Goal: Information Seeking & Learning: Check status

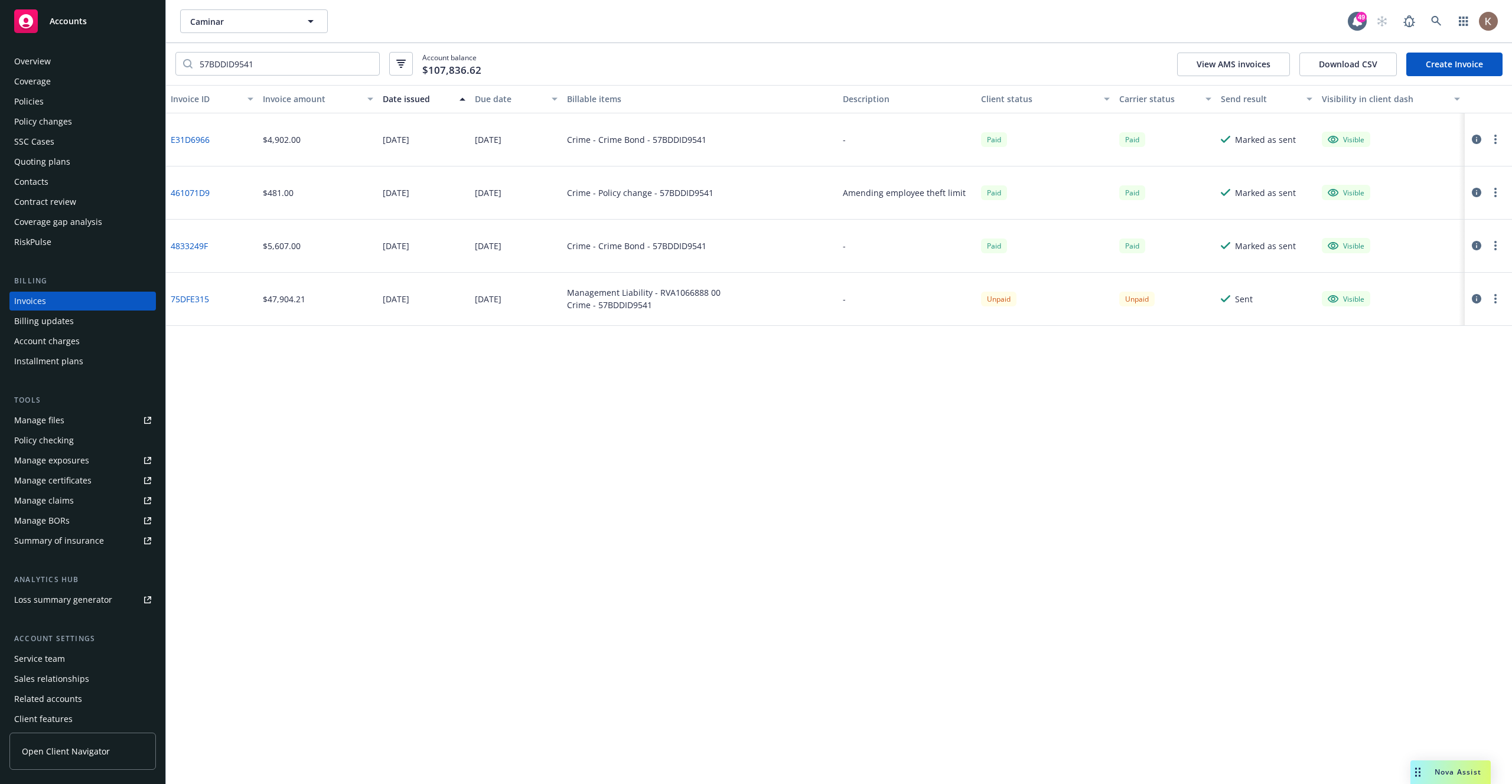
click at [370, 63] on input "57BDDID9541" at bounding box center [285, 64] width 187 height 22
click at [366, 63] on input "57BDDID9541" at bounding box center [285, 64] width 187 height 22
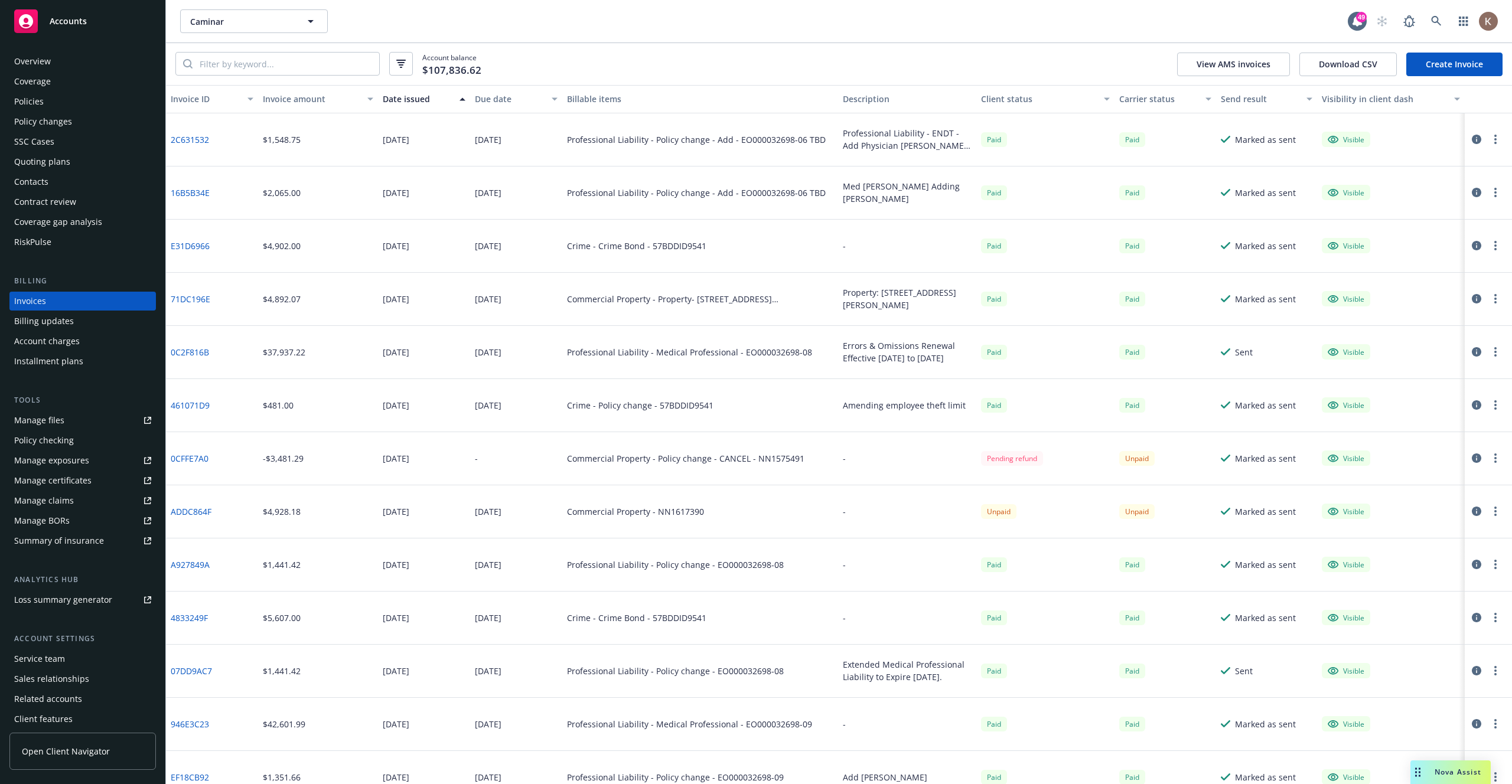
click at [520, 101] on div "Due date" at bounding box center [509, 98] width 69 height 12
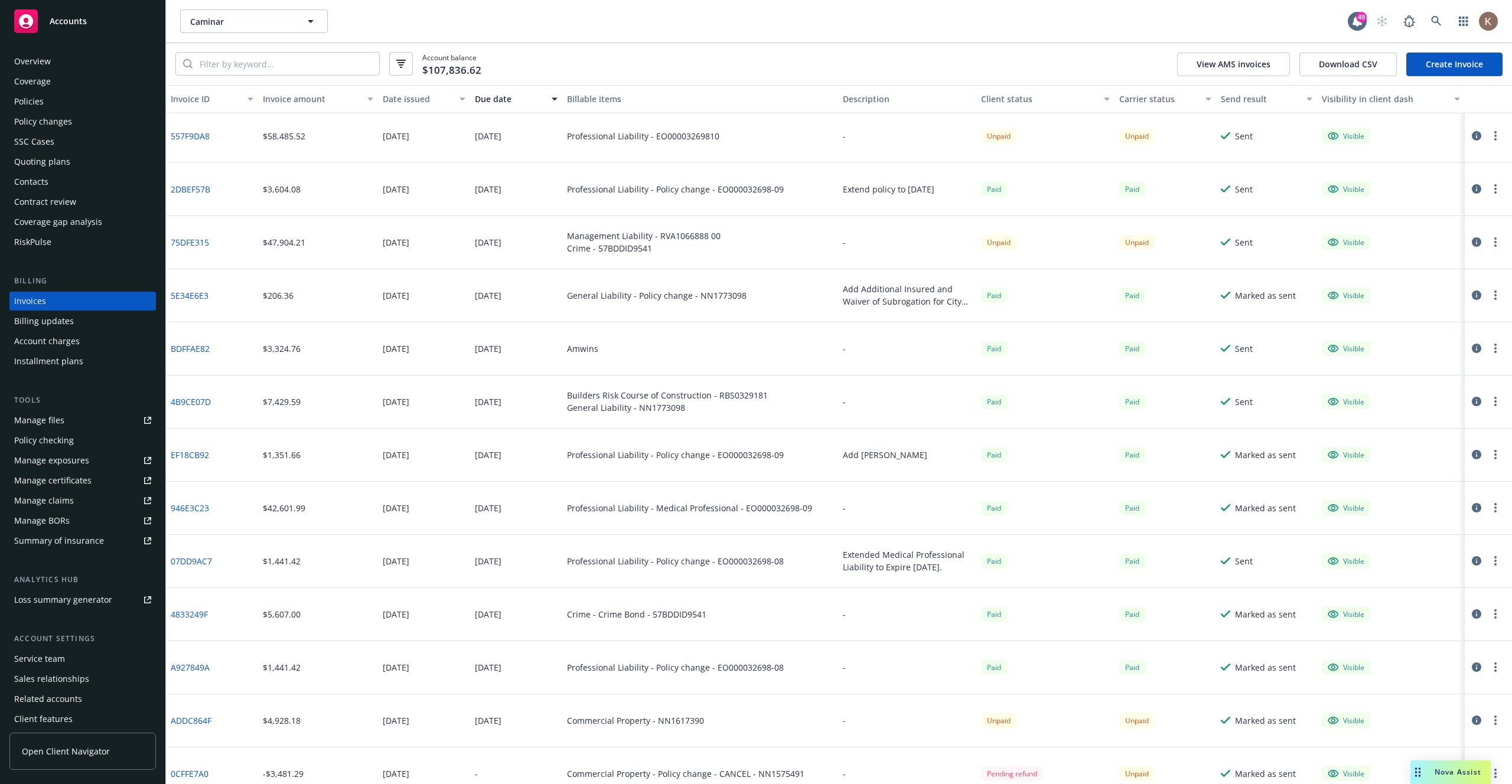
scroll to position [4, 0]
click at [403, 60] on icon "button" at bounding box center [401, 64] width 9 height 8
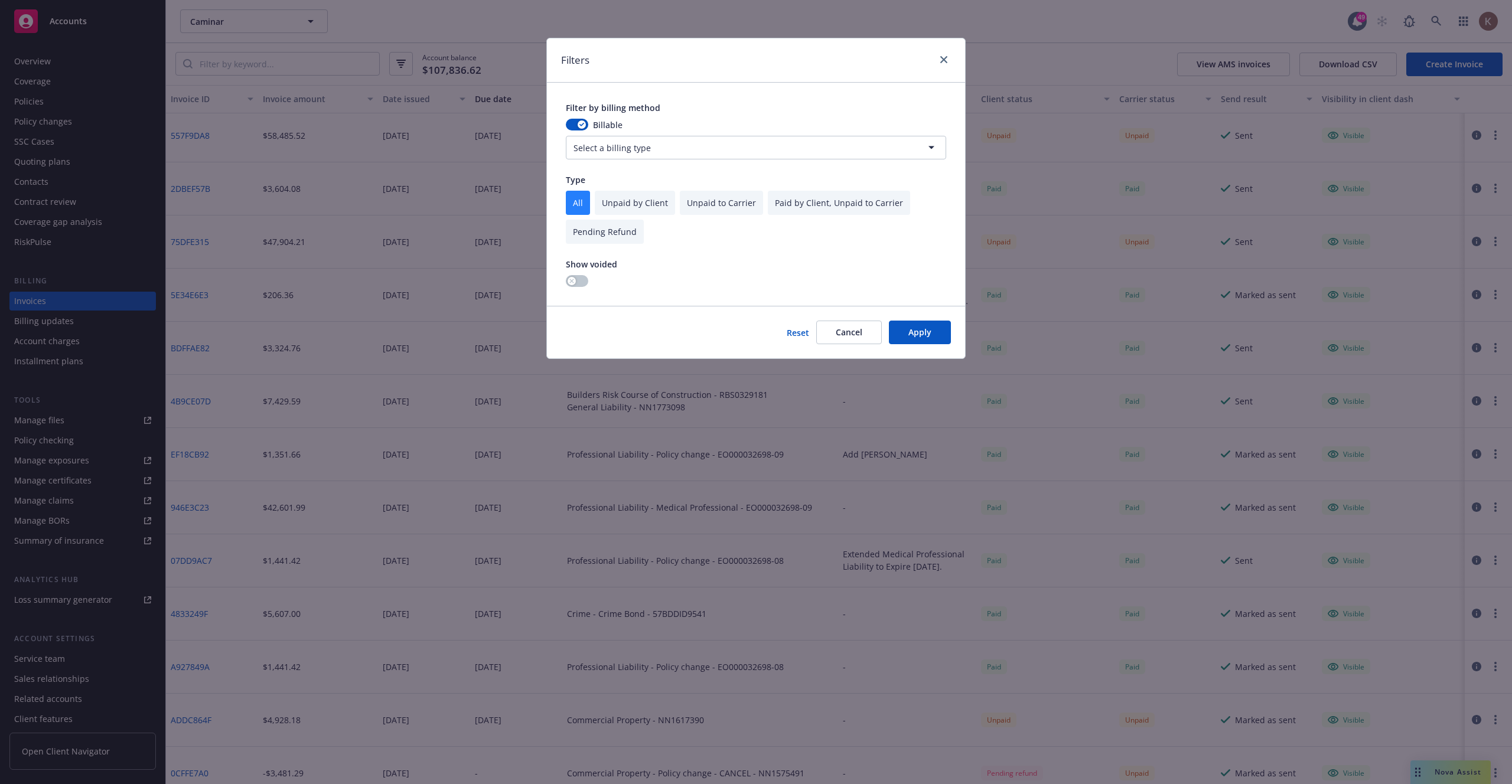
click at [647, 210] on input "checkbox" at bounding box center [635, 203] width 80 height 24
checkbox input "true"
checkbox input "false"
click at [723, 208] on input "checkbox" at bounding box center [721, 203] width 83 height 24
checkbox input "true"
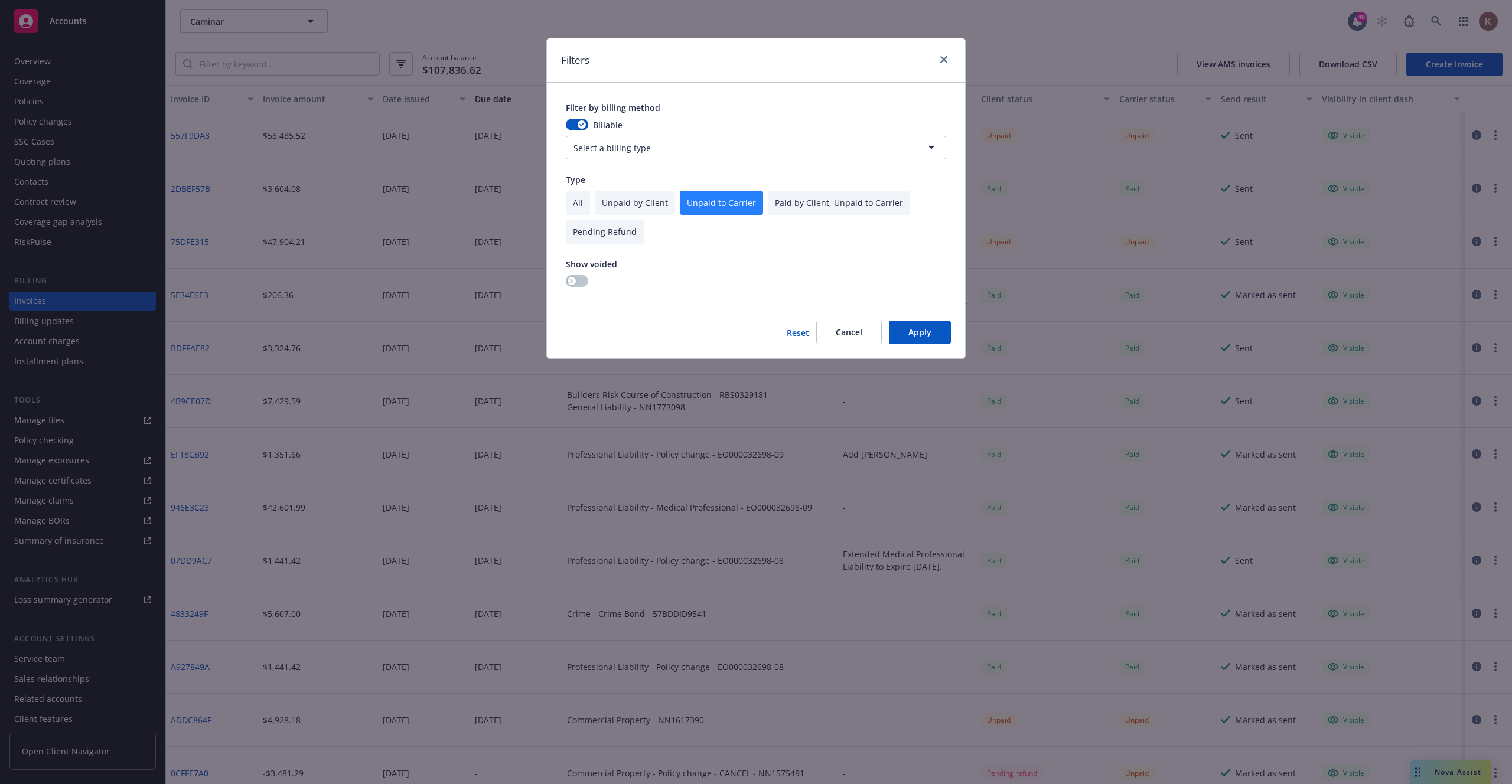
click at [654, 204] on input "checkbox" at bounding box center [635, 203] width 80 height 24
checkbox input "true"
checkbox input "false"
click at [569, 203] on input "checkbox" at bounding box center [578, 203] width 24 height 24
checkbox input "true"
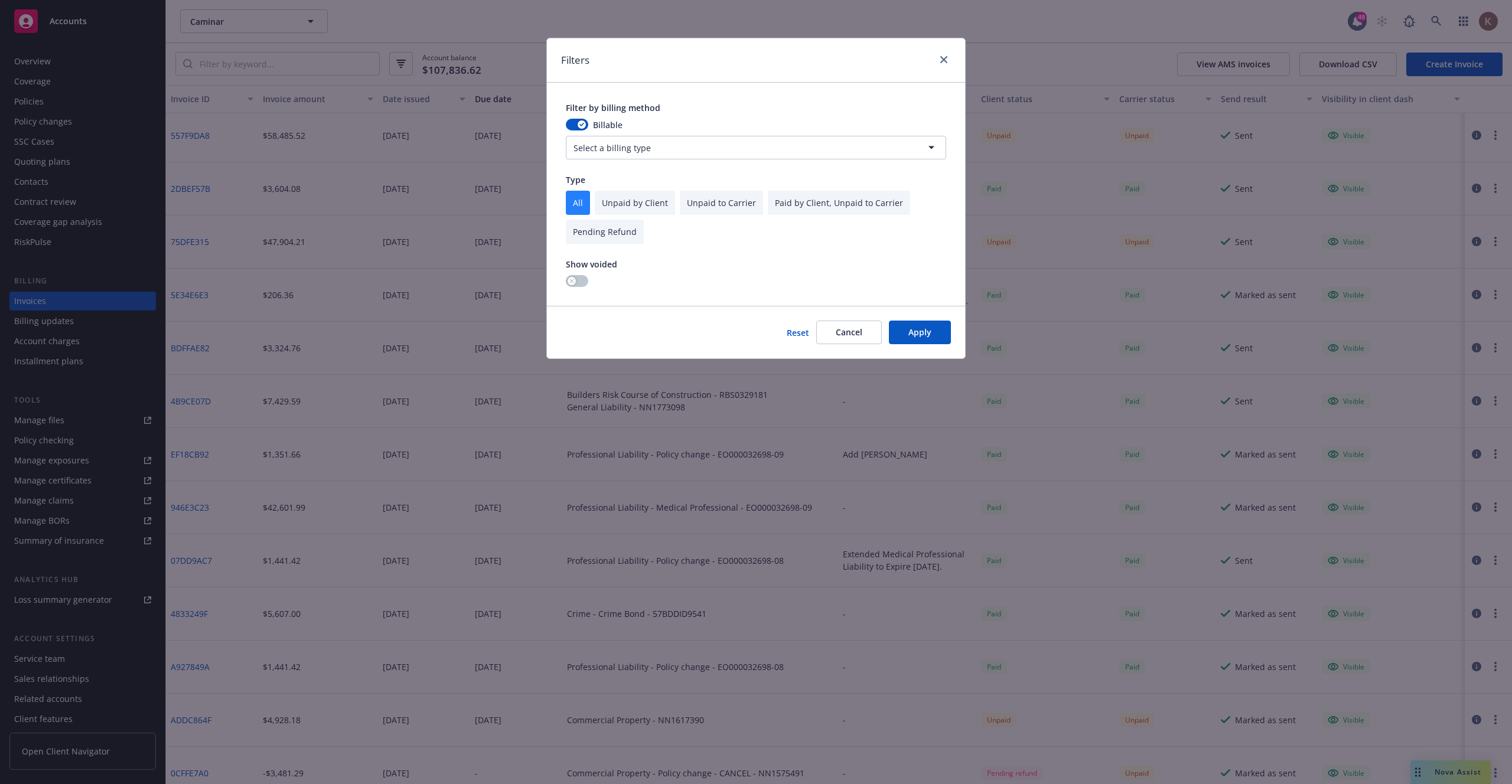
checkbox input "false"
click at [938, 68] on div "Filters" at bounding box center [756, 61] width 418 height 44
click at [940, 64] on link "close" at bounding box center [943, 59] width 14 height 14
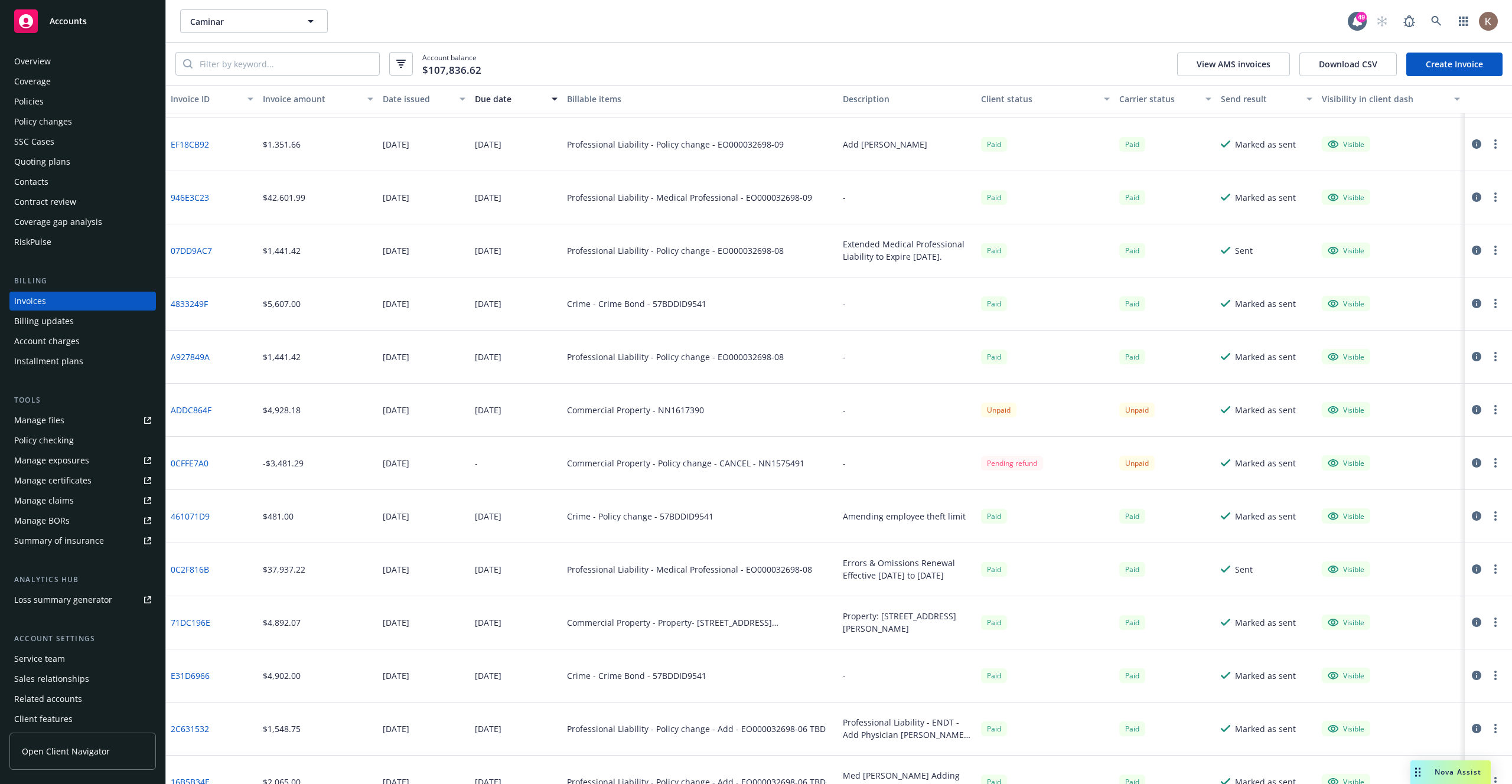
scroll to position [339, 0]
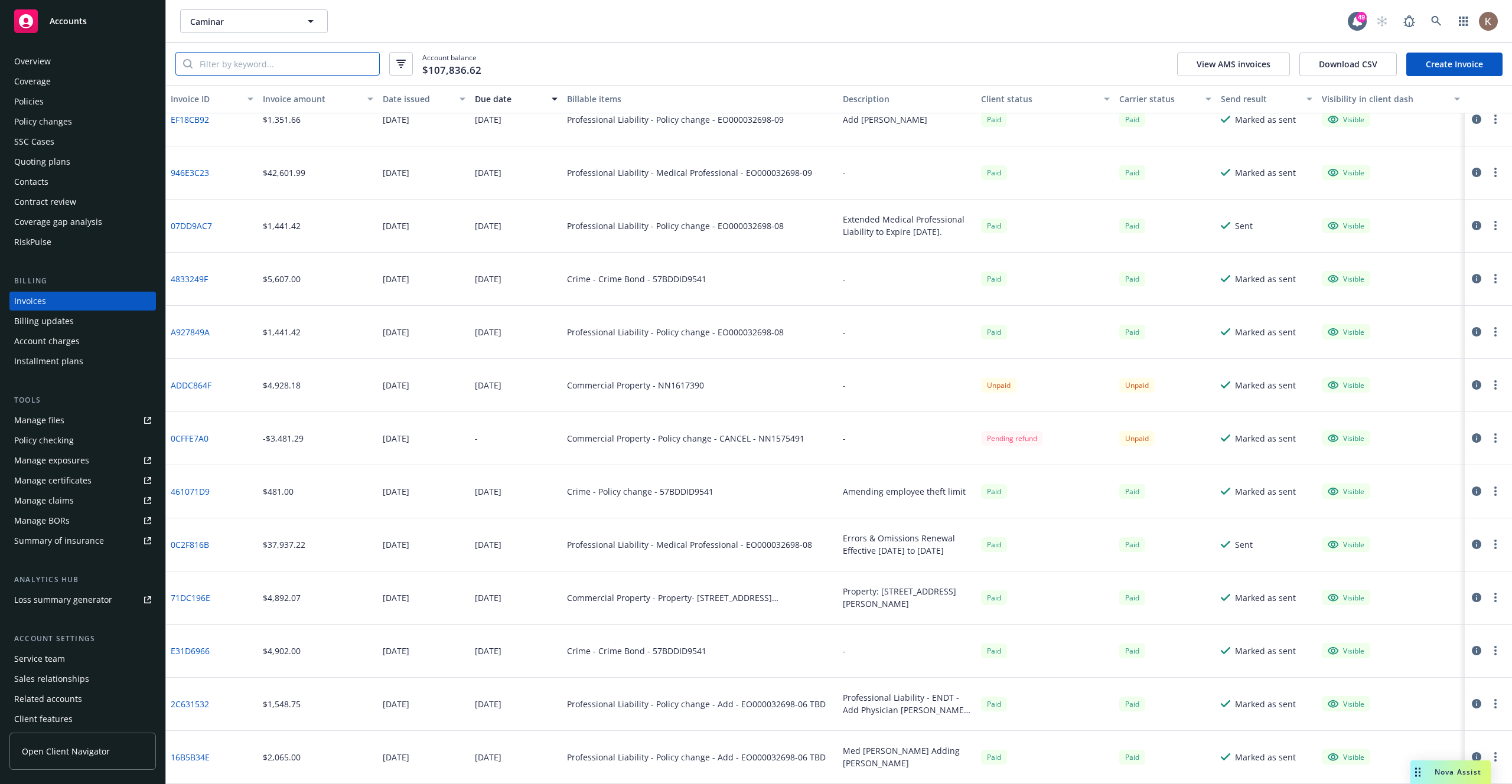
click at [260, 62] on input "search" at bounding box center [285, 64] width 187 height 22
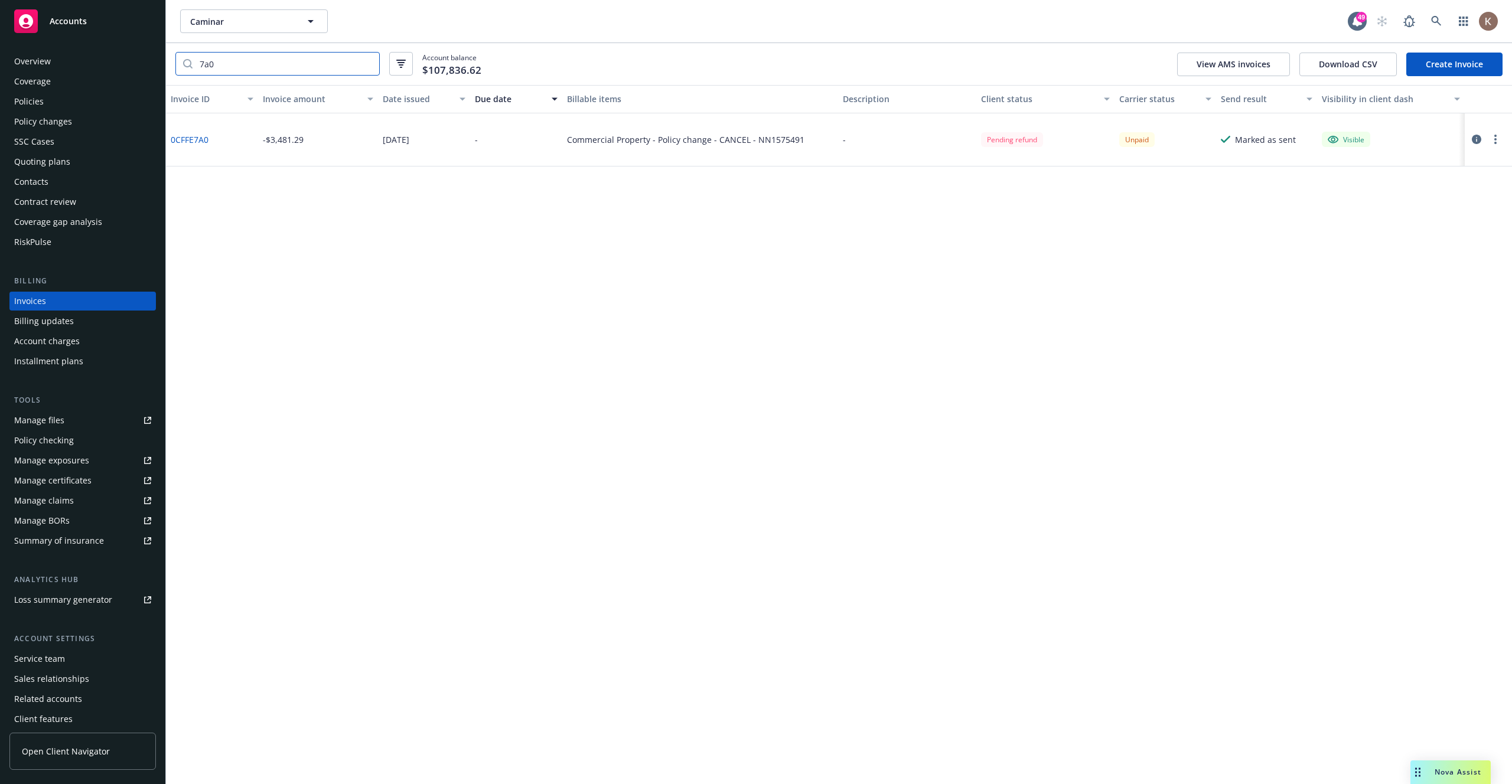
type input "7a0"
click at [369, 65] on input "7a0" at bounding box center [285, 64] width 187 height 22
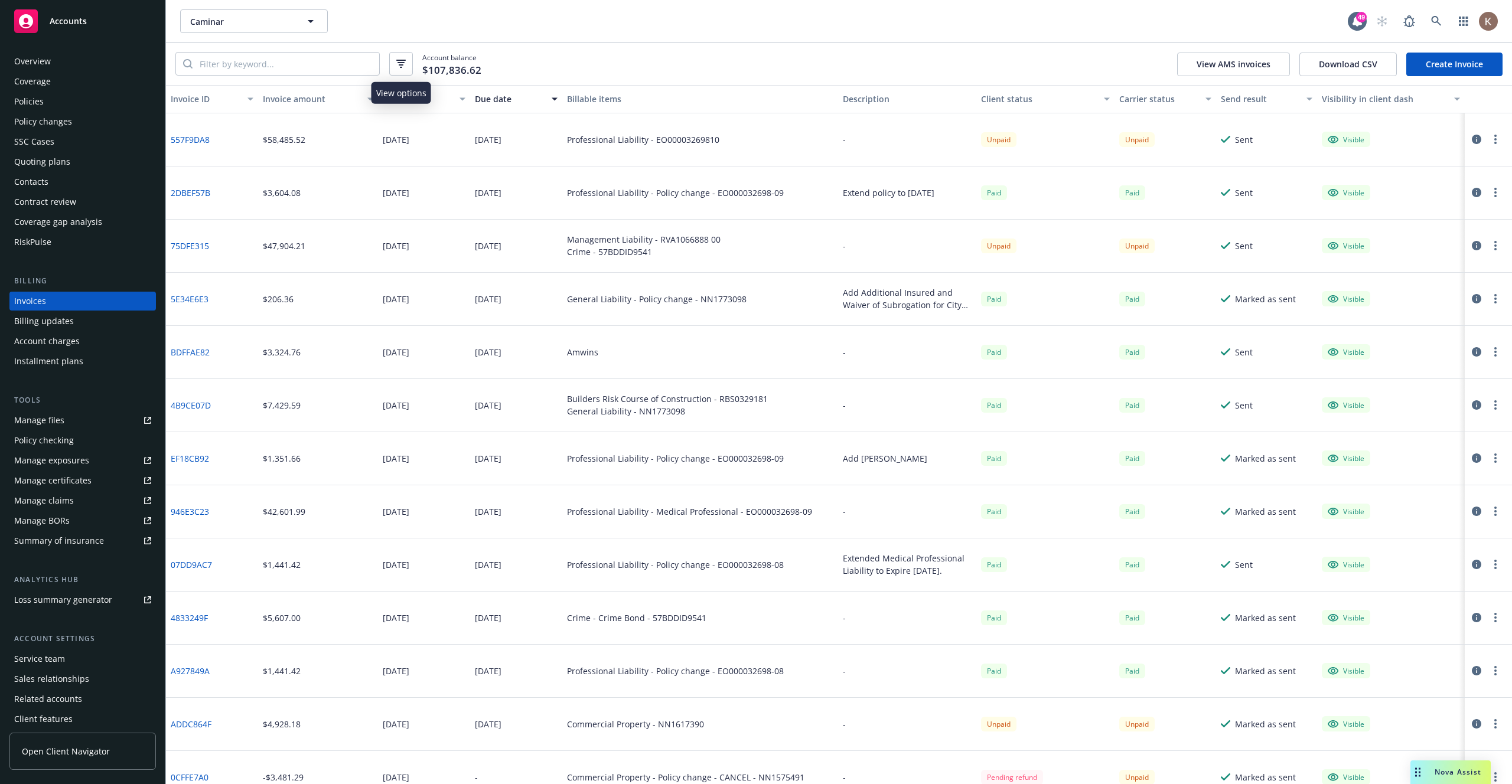
click at [405, 58] on button "button" at bounding box center [401, 64] width 24 height 24
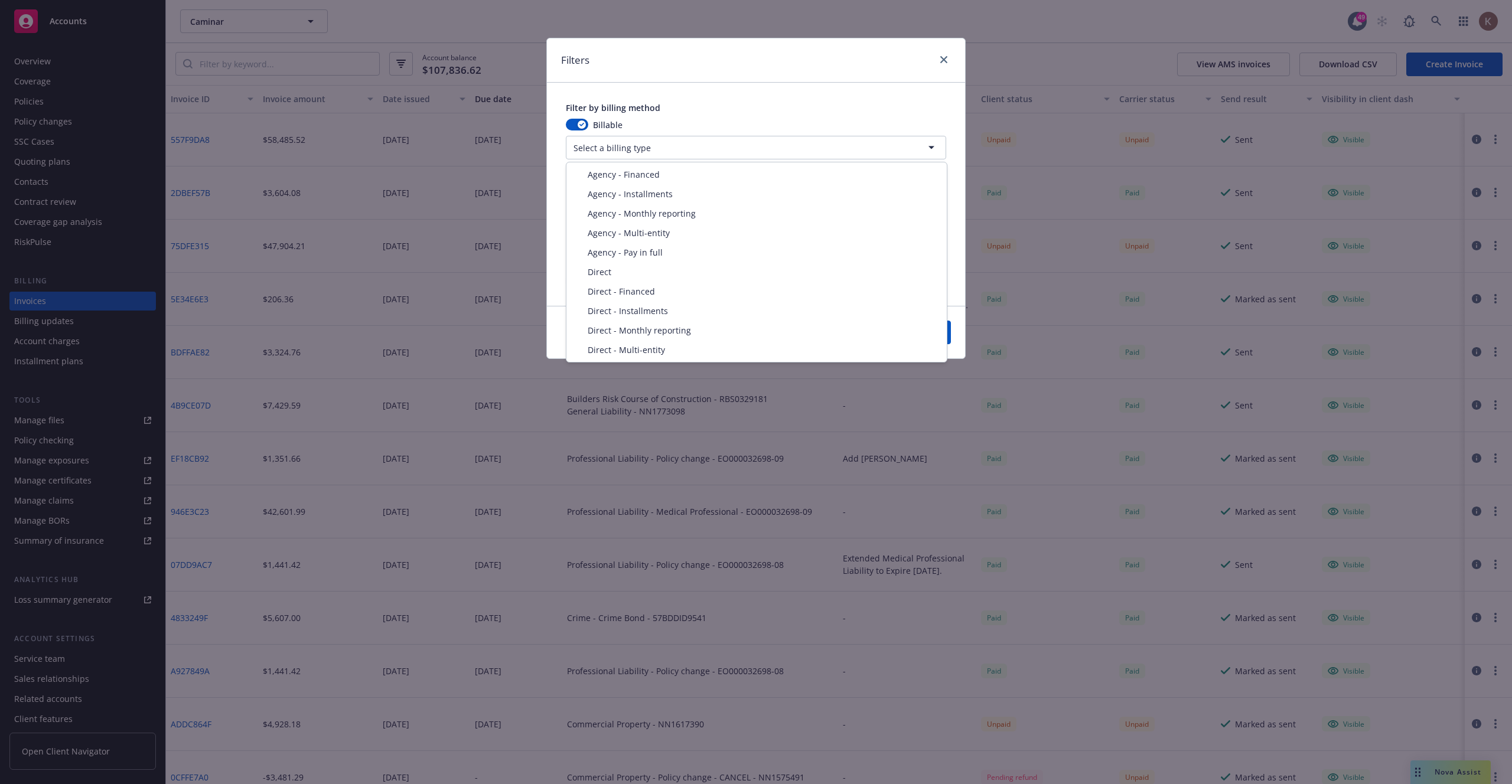
click at [645, 150] on html "Accounts Overview Coverage Policies Policy changes SSC Cases Quoting plans Cont…" at bounding box center [756, 392] width 1512 height 784
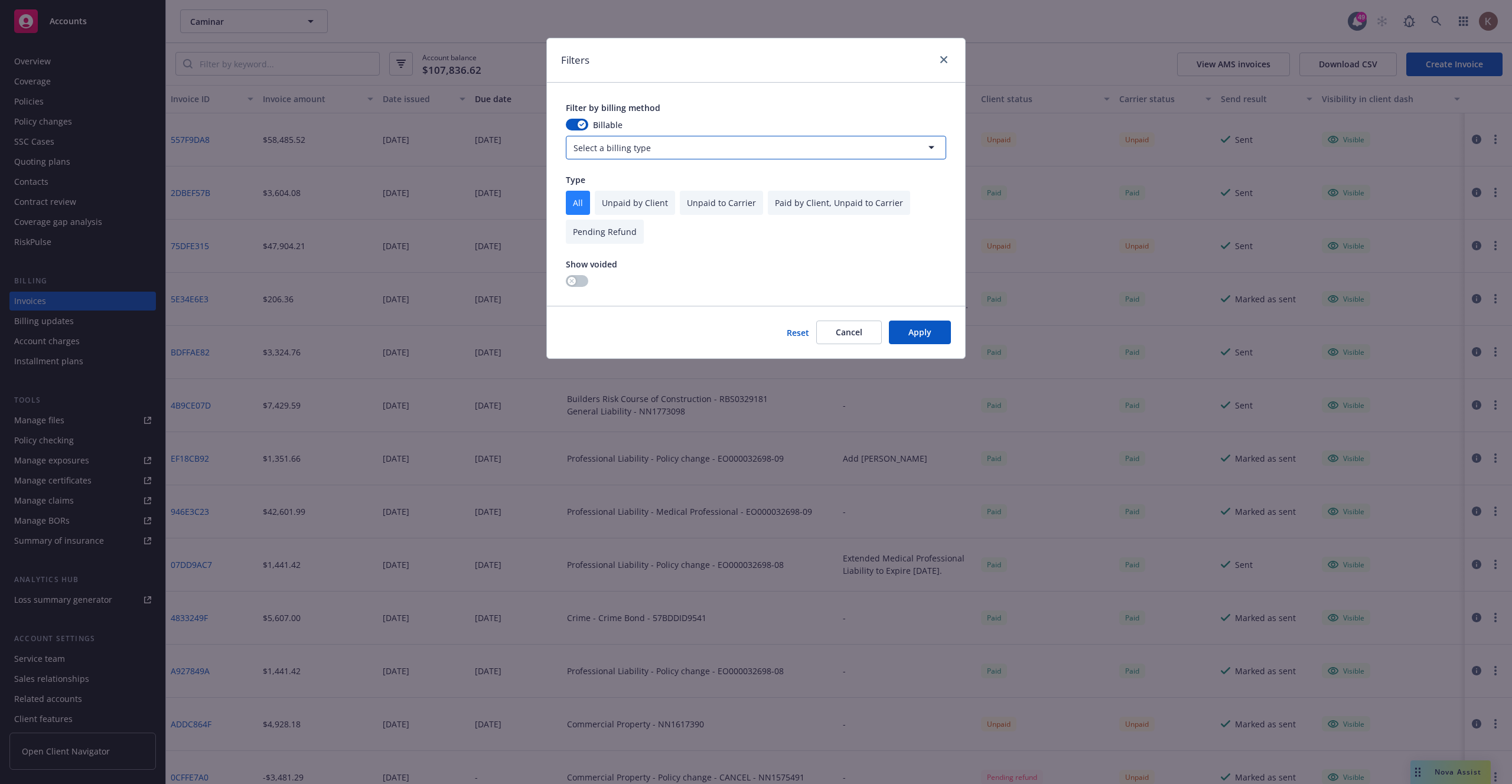
click at [692, 82] on html "Accounts Overview Coverage Policies Policy changes SSC Cases Quoting plans Cont…" at bounding box center [756, 392] width 1512 height 784
click at [948, 55] on link "close" at bounding box center [943, 59] width 14 height 14
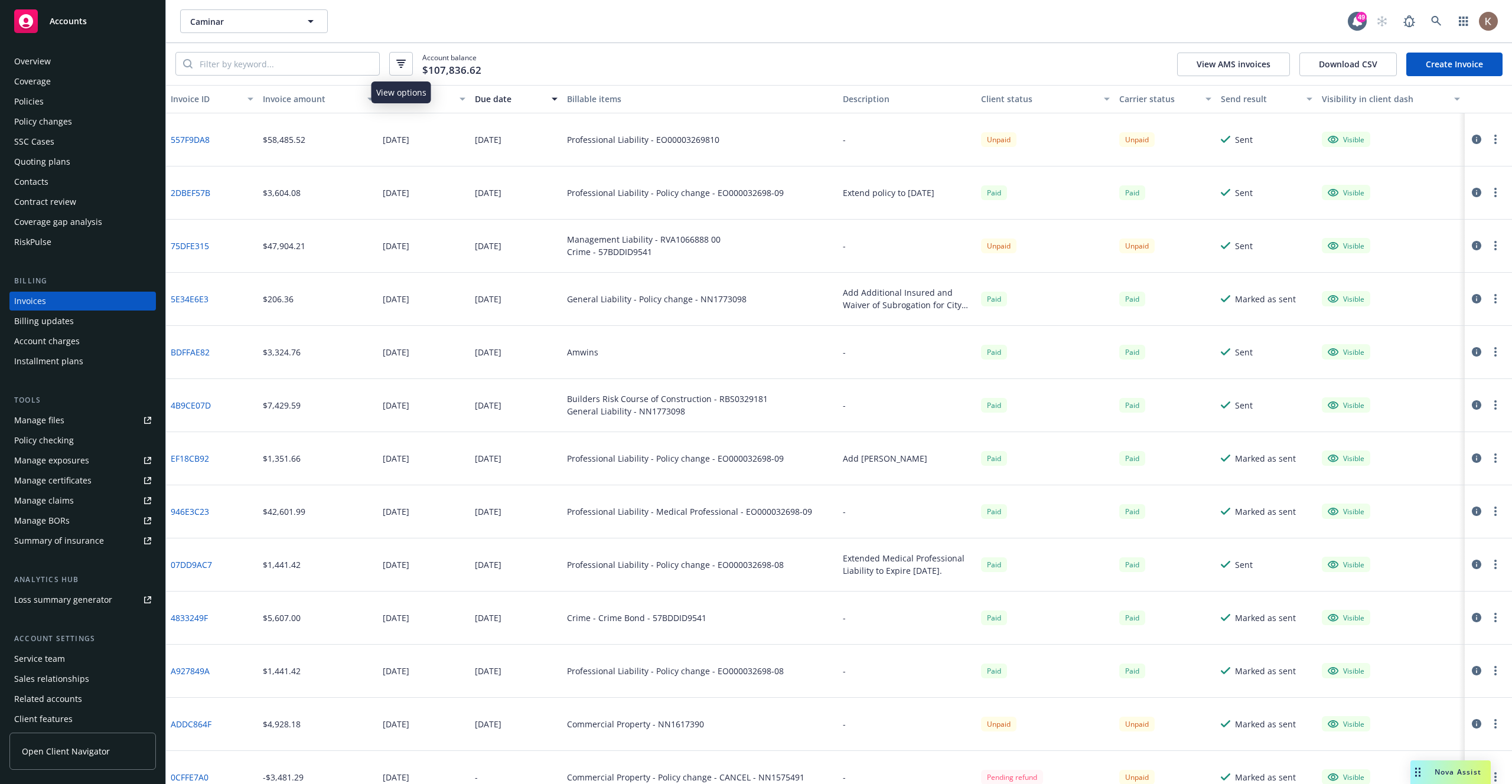
click at [403, 63] on icon "button" at bounding box center [401, 62] width 7 height 1
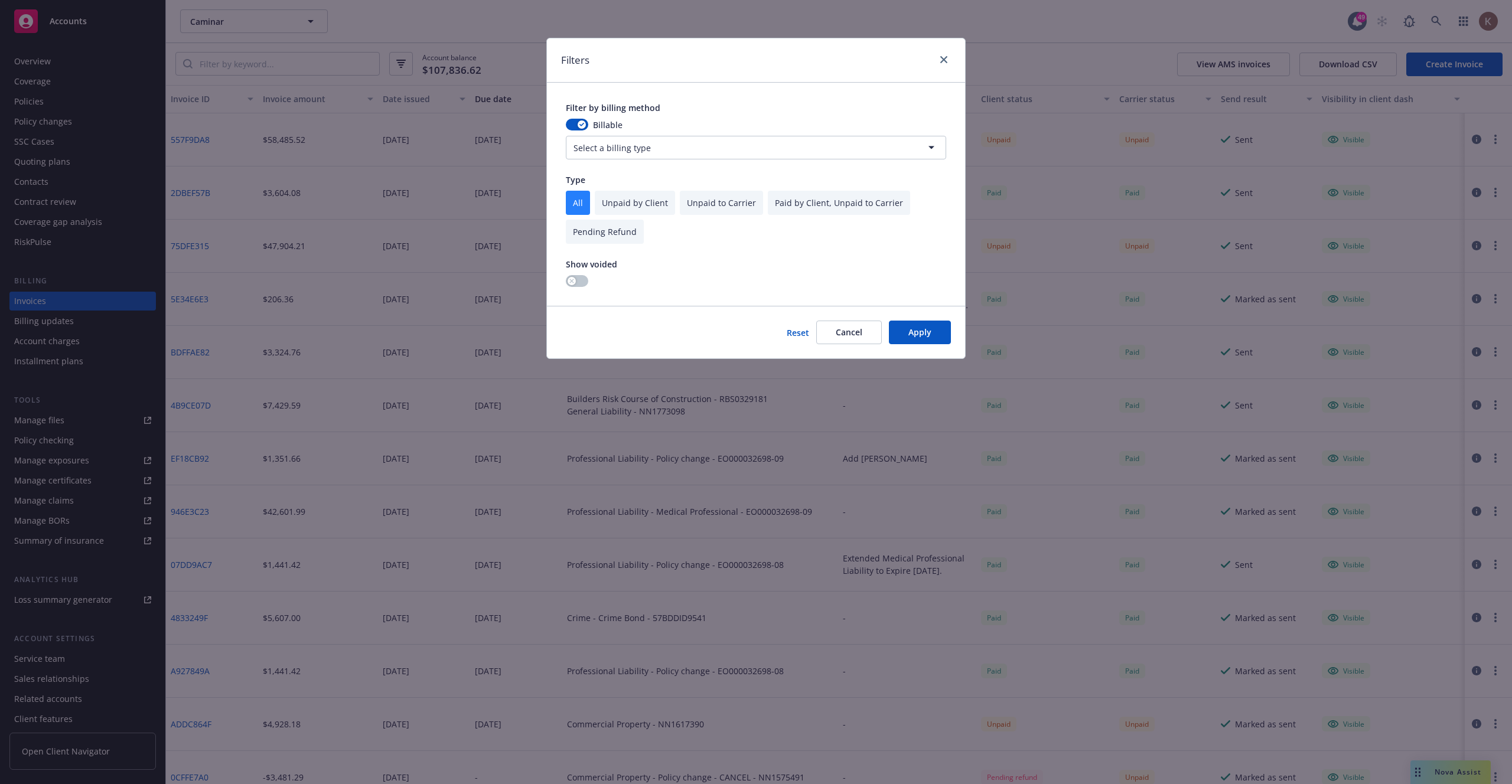
click at [666, 150] on html "Accounts Overview Coverage Policies Policy changes SSC Cases Quoting plans Cont…" at bounding box center [756, 392] width 1512 height 784
click at [947, 58] on html "Accounts Overview Coverage Policies Policy changes SSC Cases Quoting plans Cont…" at bounding box center [756, 392] width 1512 height 784
